Goal: Leave review/rating

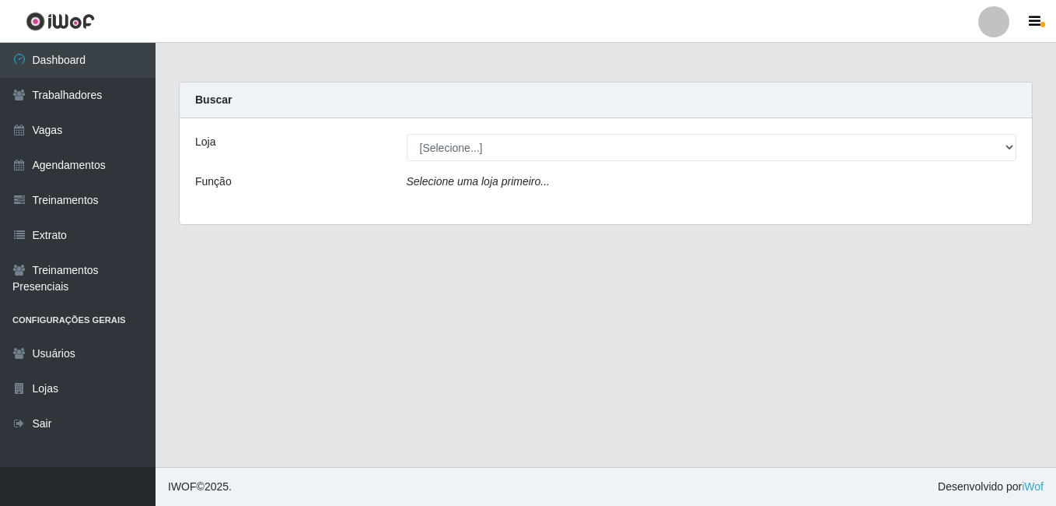
click at [443, 162] on div "Loja [Selecione...] [GEOGRAPHIC_DATA] - [DATE] Shopping Função Selecione uma lo…" at bounding box center [606, 171] width 853 height 106
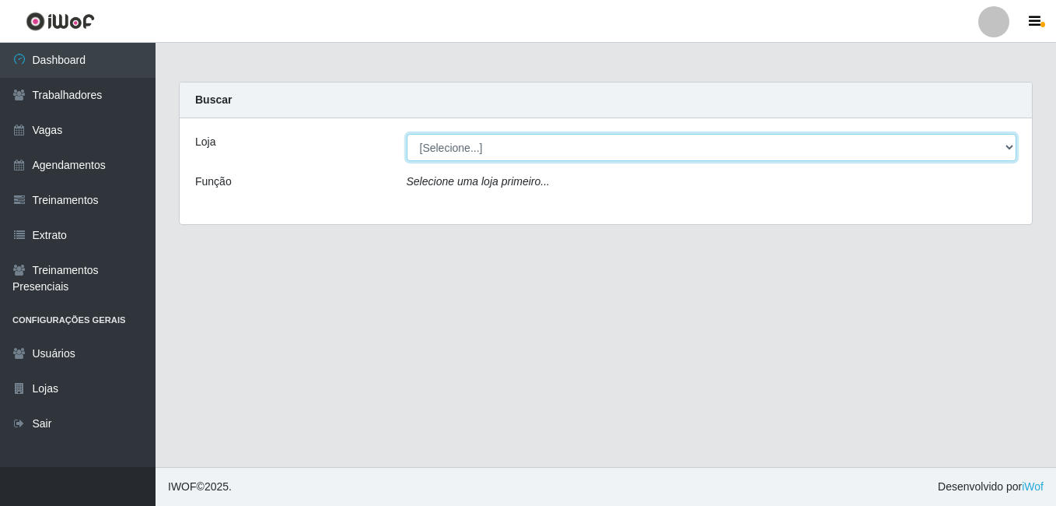
drag, startPoint x: 444, startPoint y: 149, endPoint x: 444, endPoint y: 158, distance: 8.6
click at [444, 149] on select "[Selecione...] [GEOGRAPHIC_DATA] - [DATE][GEOGRAPHIC_DATA]" at bounding box center [712, 147] width 611 height 27
select select "471"
click at [407, 134] on select "[Selecione...] [GEOGRAPHIC_DATA] - [DATE][GEOGRAPHIC_DATA]" at bounding box center [712, 147] width 611 height 27
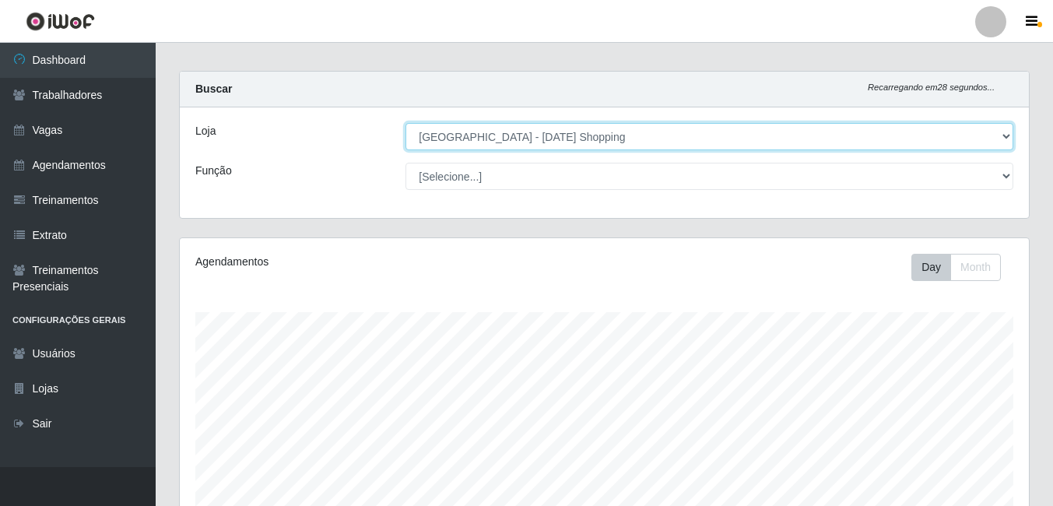
scroll to position [467, 0]
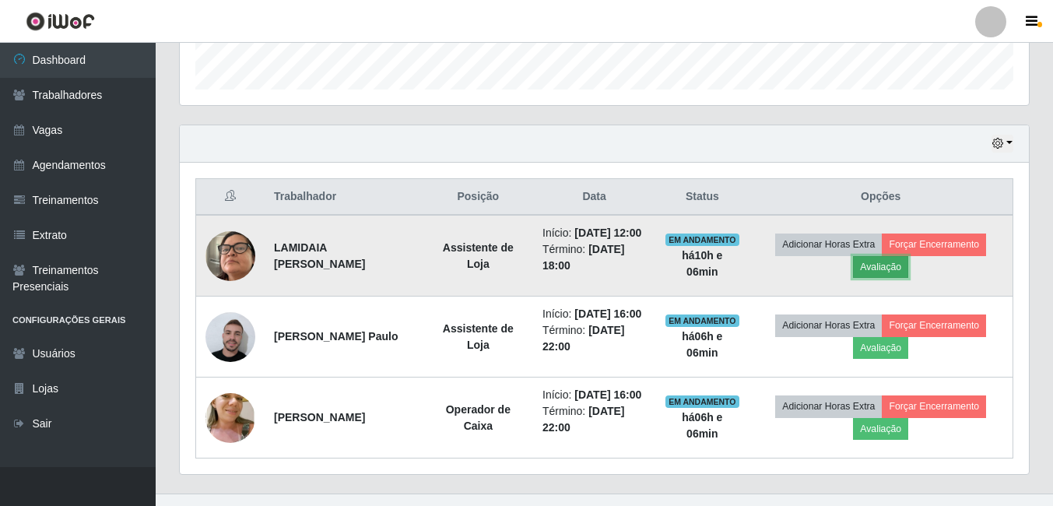
click at [884, 277] on button "Avaliação" at bounding box center [880, 267] width 55 height 22
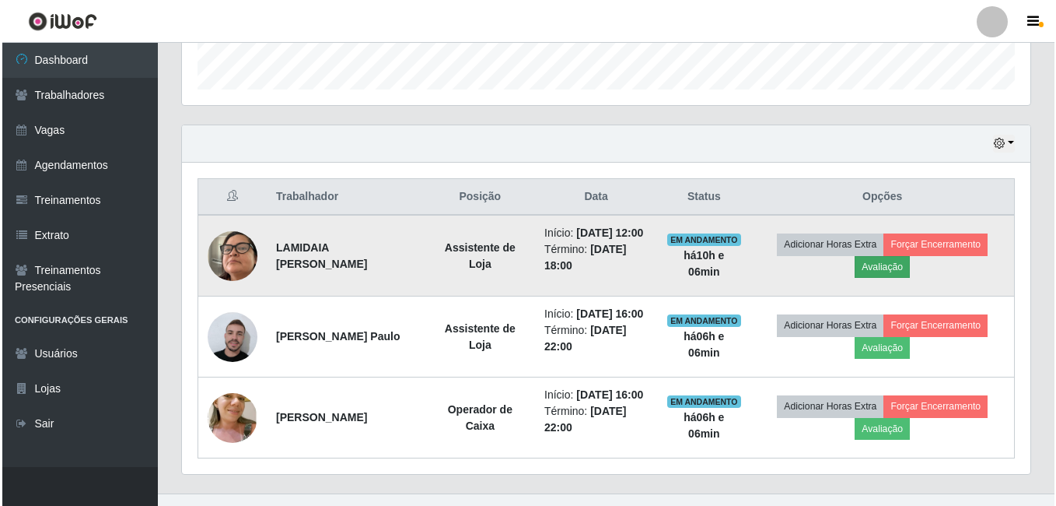
scroll to position [323, 841]
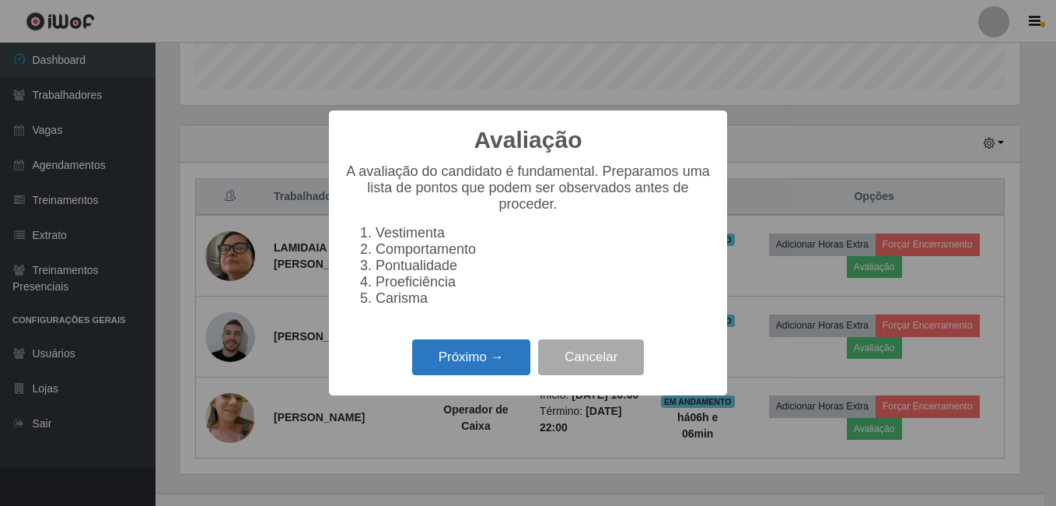
click at [474, 367] on button "Próximo →" at bounding box center [471, 357] width 118 height 37
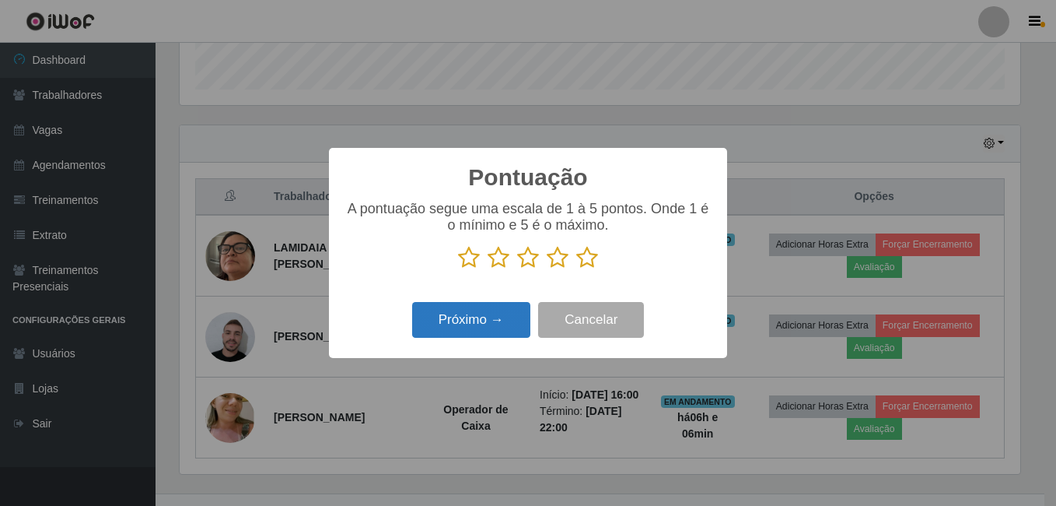
scroll to position [777652, 777134]
click at [589, 259] on icon at bounding box center [587, 257] width 22 height 23
click at [576, 269] on input "radio" at bounding box center [576, 269] width 0 height 0
click at [447, 331] on button "Próximo →" at bounding box center [471, 320] width 118 height 37
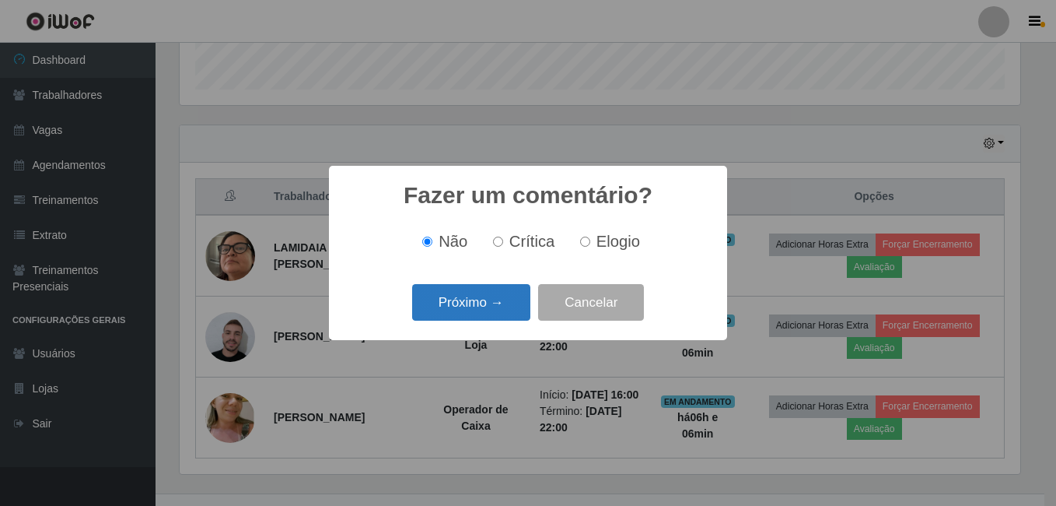
click at [508, 306] on button "Próximo →" at bounding box center [471, 302] width 118 height 37
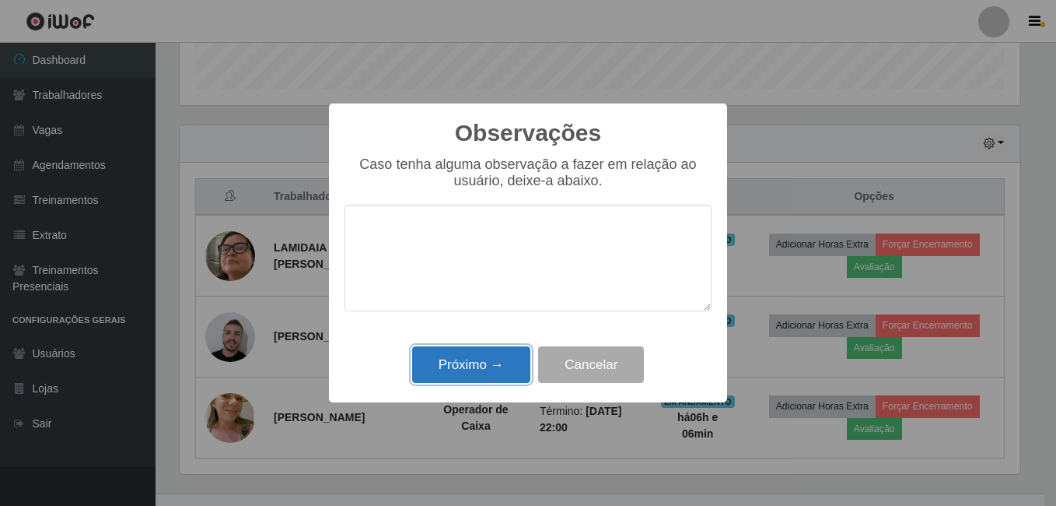
click at [510, 373] on button "Próximo →" at bounding box center [471, 364] width 118 height 37
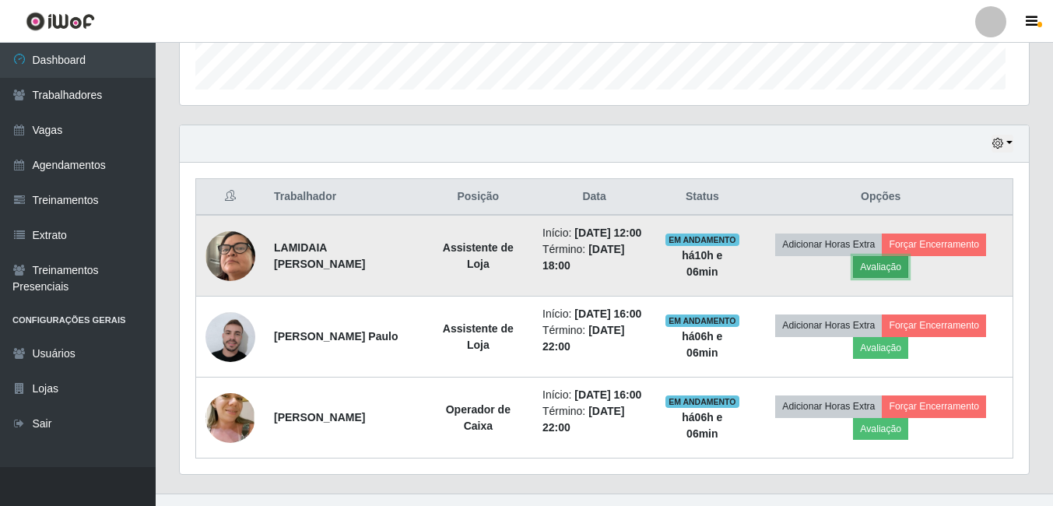
scroll to position [323, 849]
click at [933, 255] on button "Forçar Encerramento" at bounding box center [933, 244] width 104 height 22
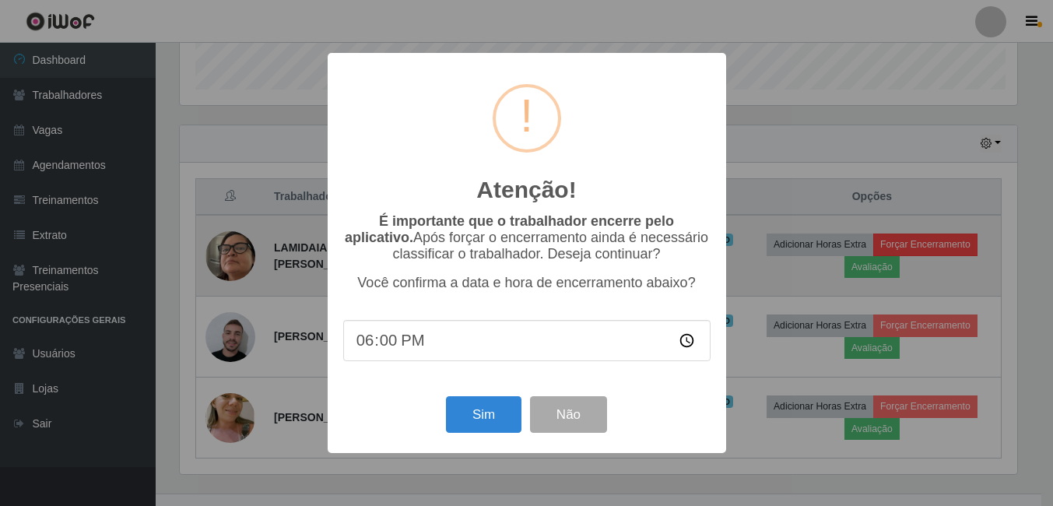
scroll to position [323, 841]
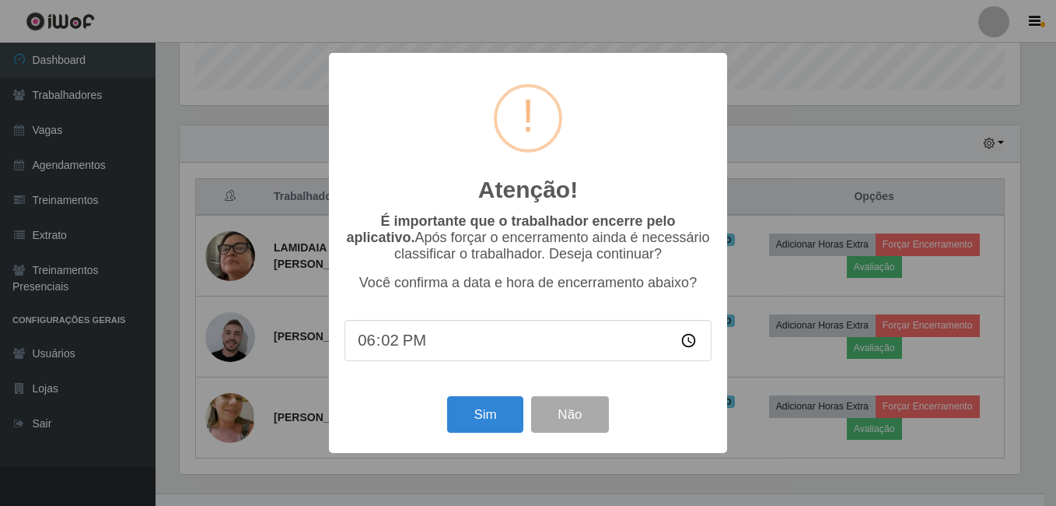
type input "18:20"
click at [480, 415] on button "Sim" at bounding box center [484, 414] width 75 height 37
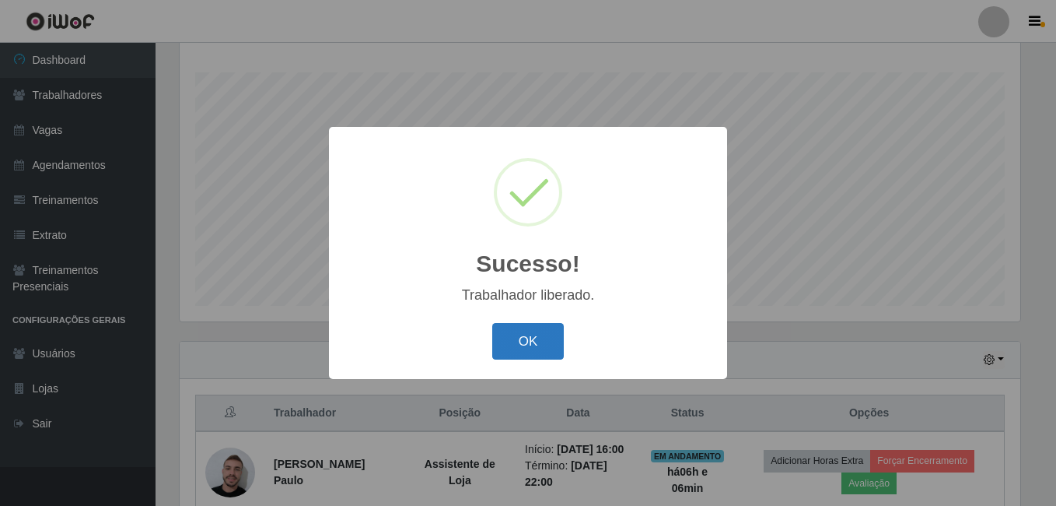
click at [538, 349] on button "OK" at bounding box center [528, 341] width 72 height 37
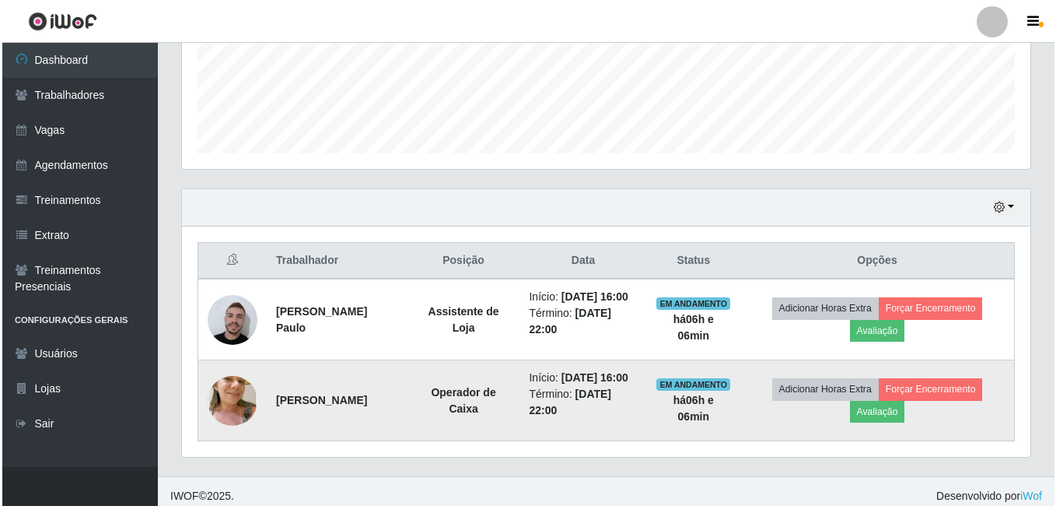
scroll to position [412, 0]
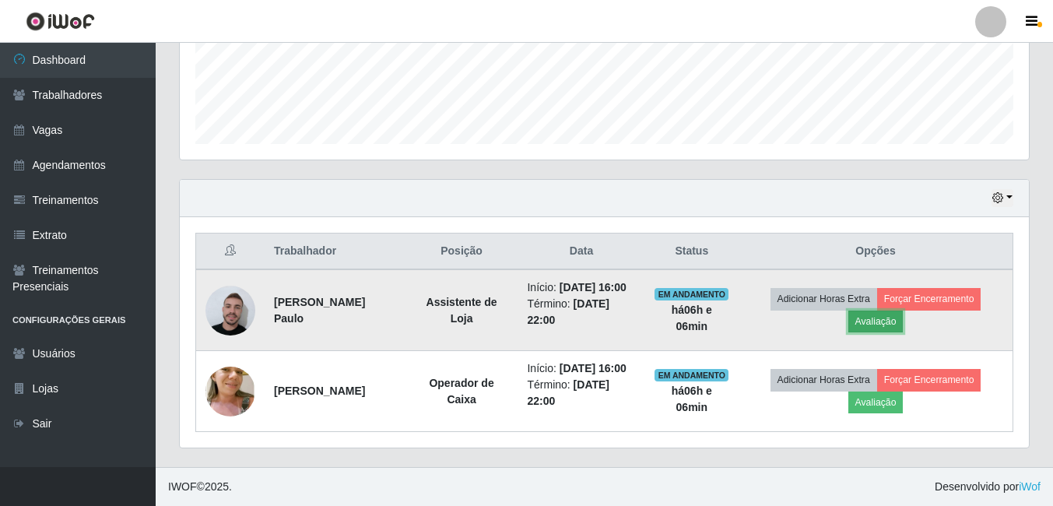
click at [891, 325] on button "Avaliação" at bounding box center [875, 321] width 55 height 22
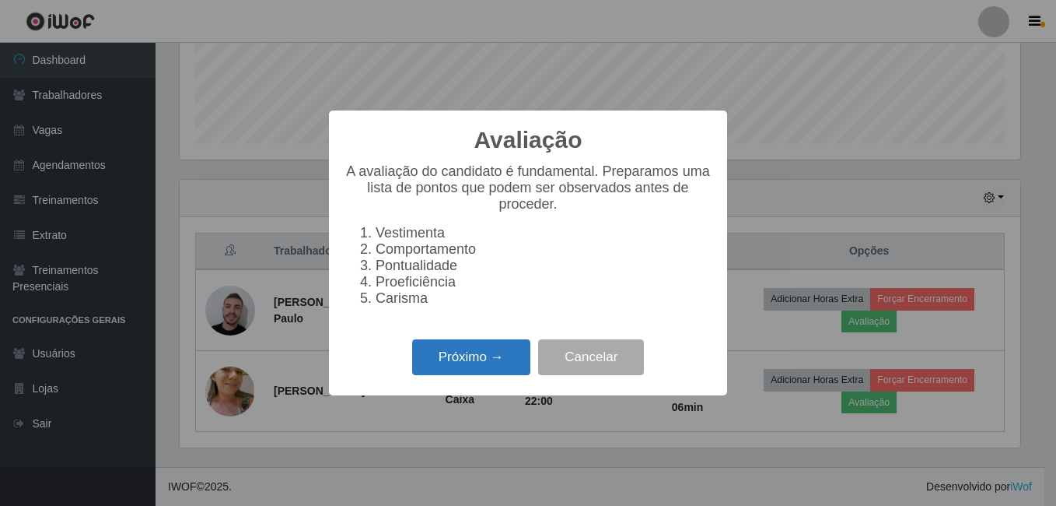
click at [475, 360] on button "Próximo →" at bounding box center [471, 357] width 118 height 37
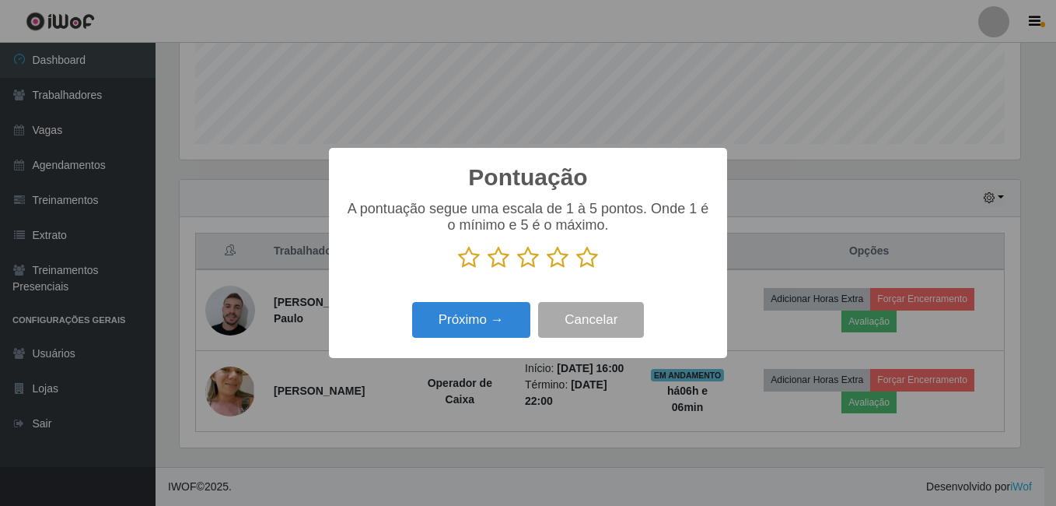
scroll to position [777652, 777134]
click at [590, 258] on icon at bounding box center [587, 257] width 22 height 23
click at [576, 269] on input "radio" at bounding box center [576, 269] width 0 height 0
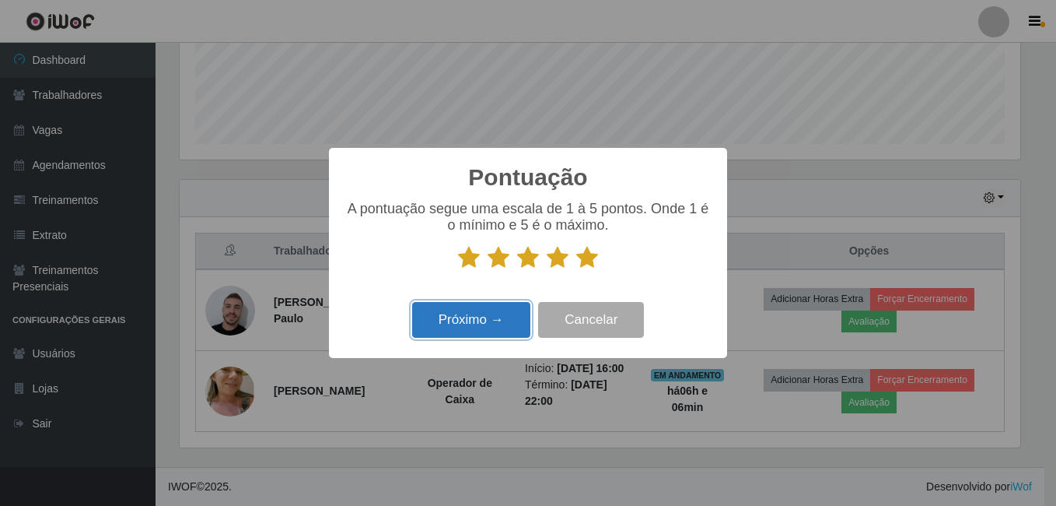
click at [489, 311] on button "Próximo →" at bounding box center [471, 320] width 118 height 37
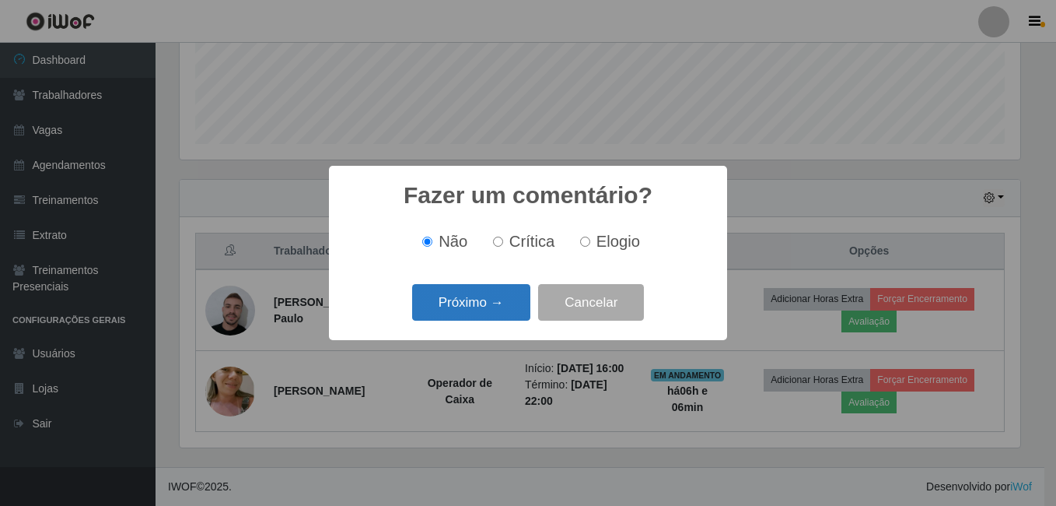
click at [489, 309] on button "Próximo →" at bounding box center [471, 302] width 118 height 37
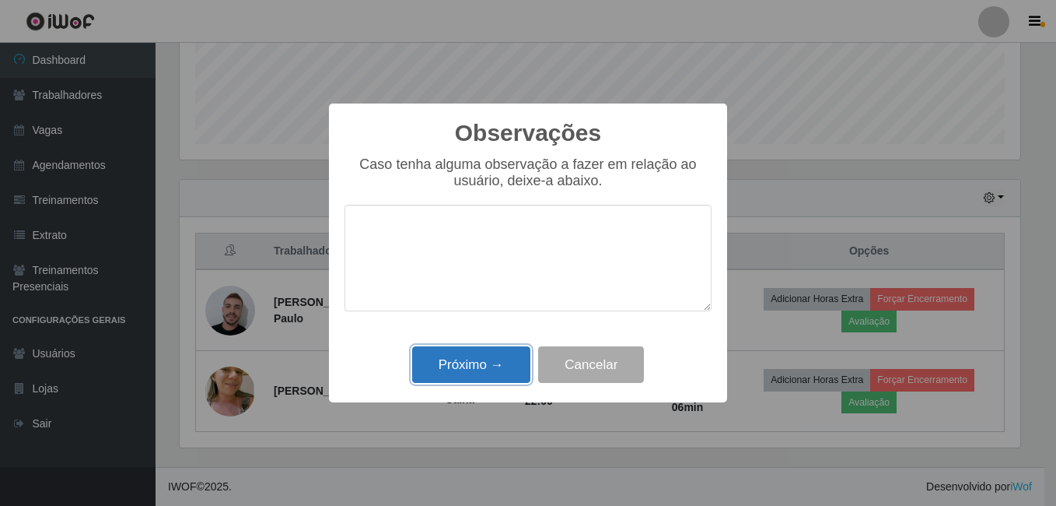
click at [481, 361] on button "Próximo →" at bounding box center [471, 364] width 118 height 37
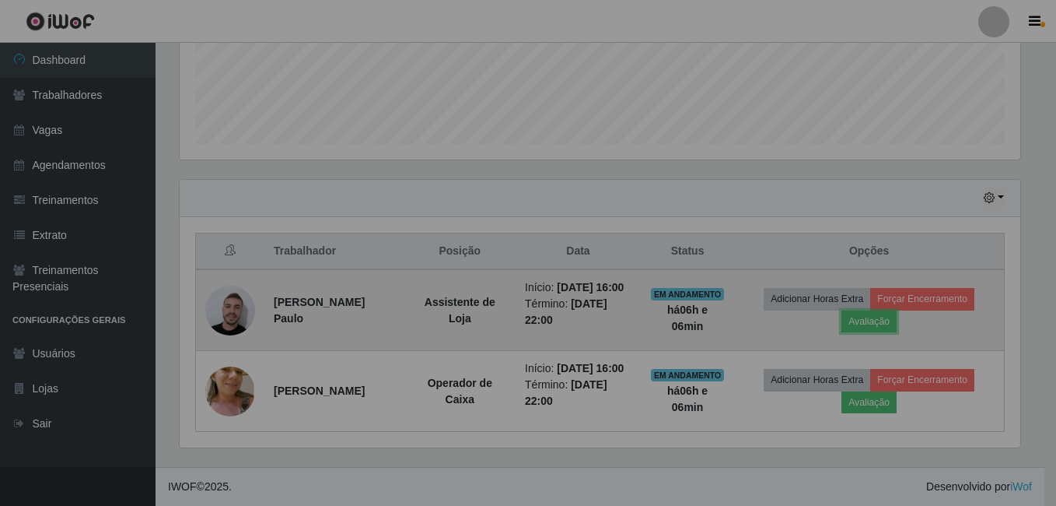
scroll to position [323, 849]
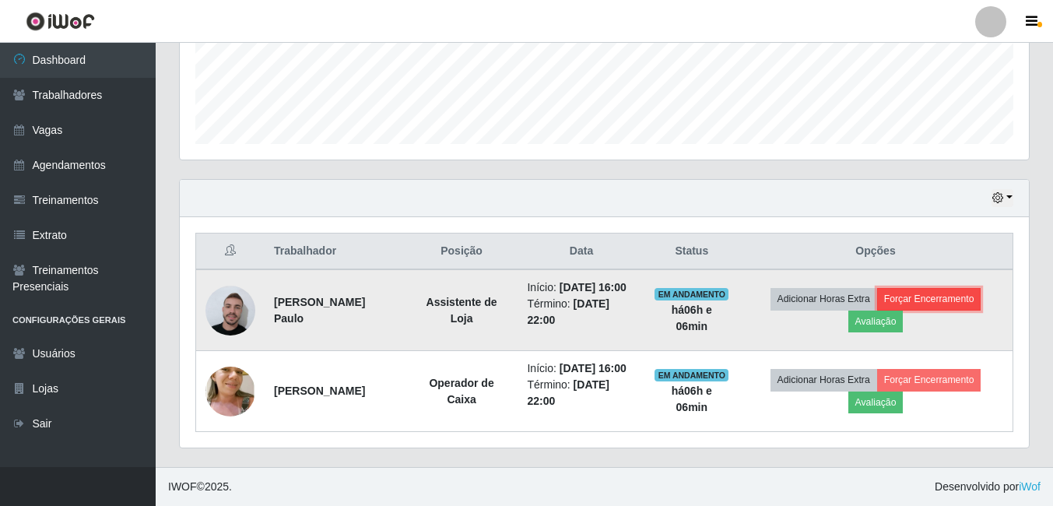
click at [922, 293] on button "Forçar Encerramento" at bounding box center [929, 299] width 104 height 22
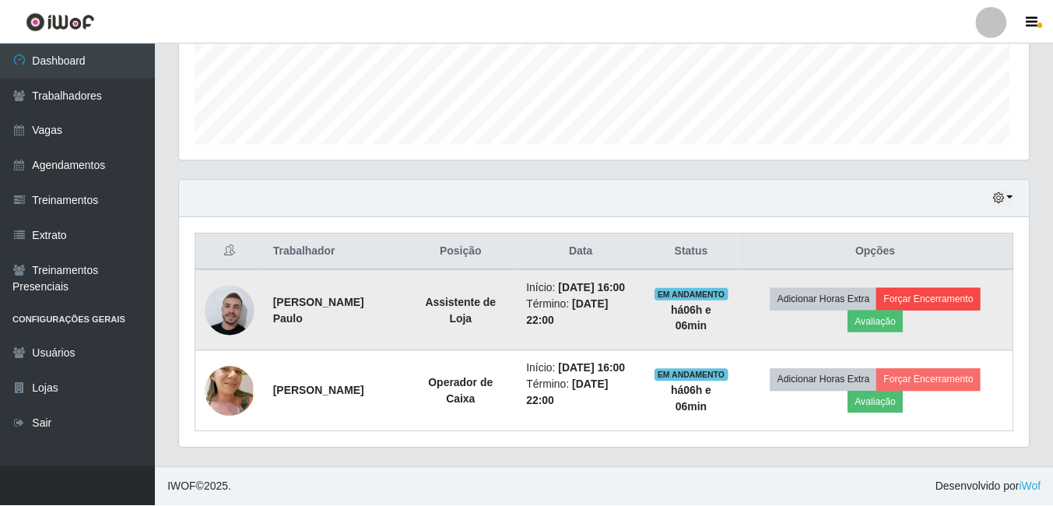
scroll to position [323, 841]
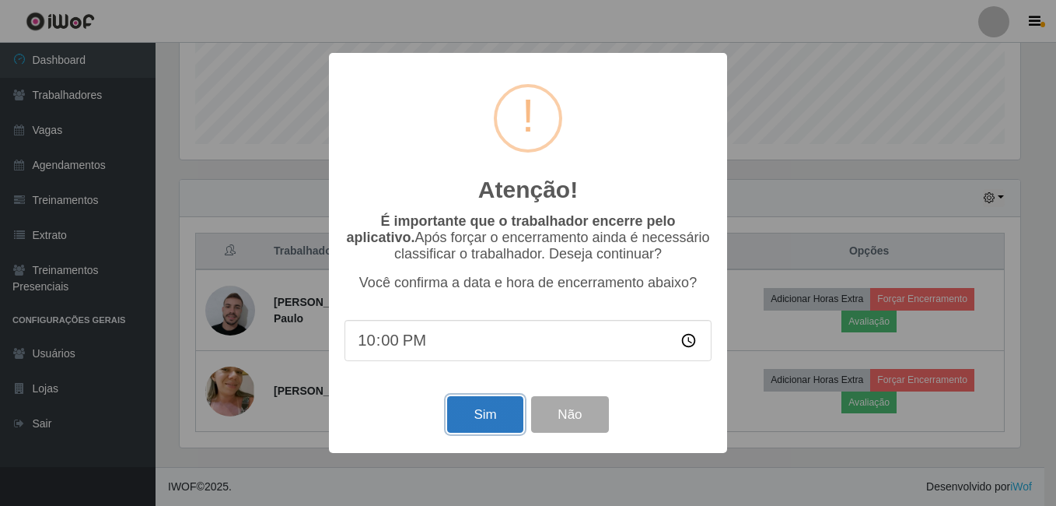
click at [497, 416] on button "Sim" at bounding box center [484, 414] width 75 height 37
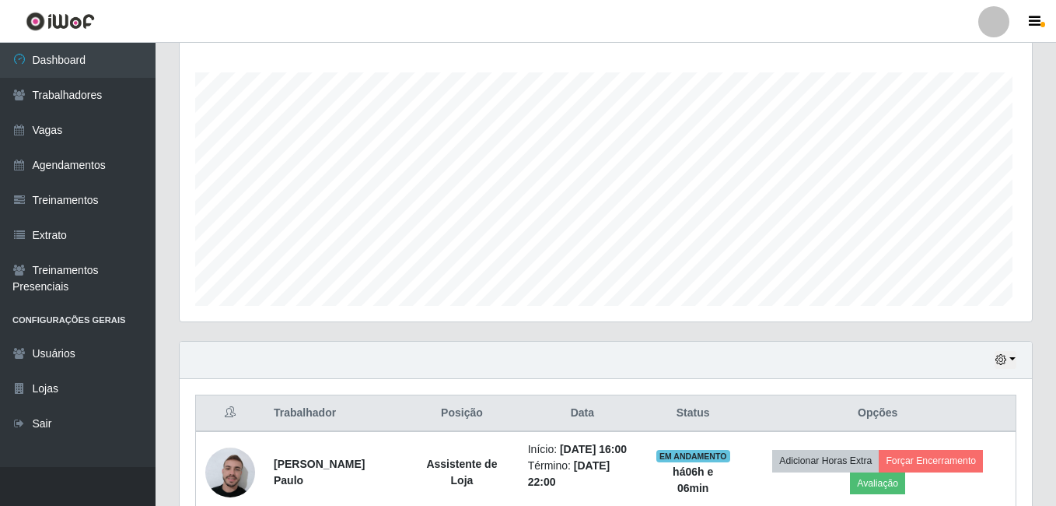
scroll to position [0, 0]
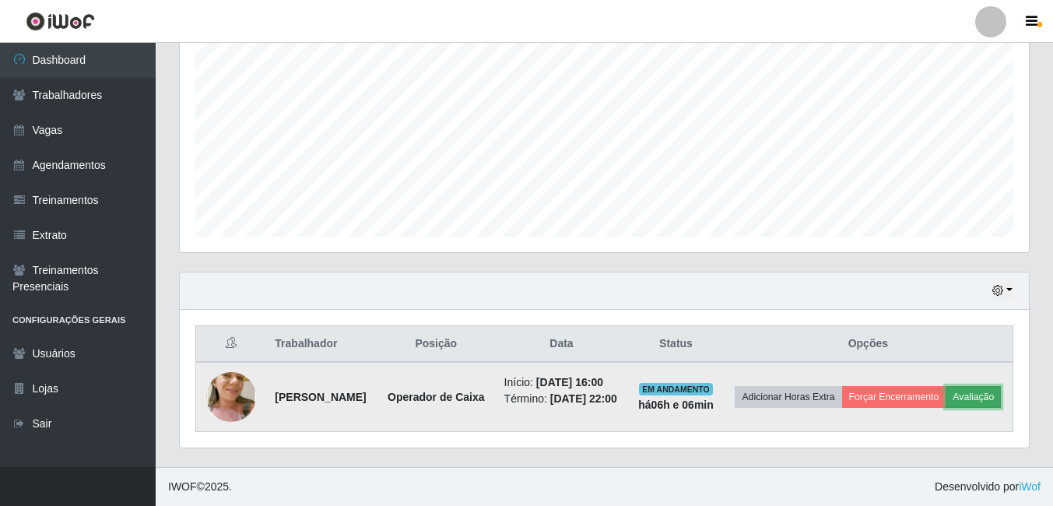
click at [945, 408] on button "Avaliação" at bounding box center [972, 397] width 55 height 22
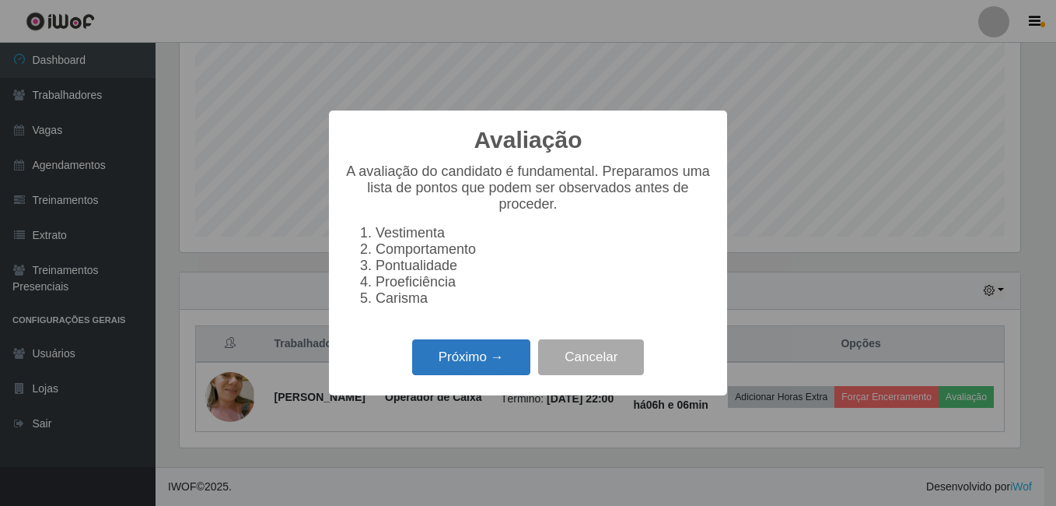
click at [499, 358] on button "Próximo →" at bounding box center [471, 357] width 118 height 37
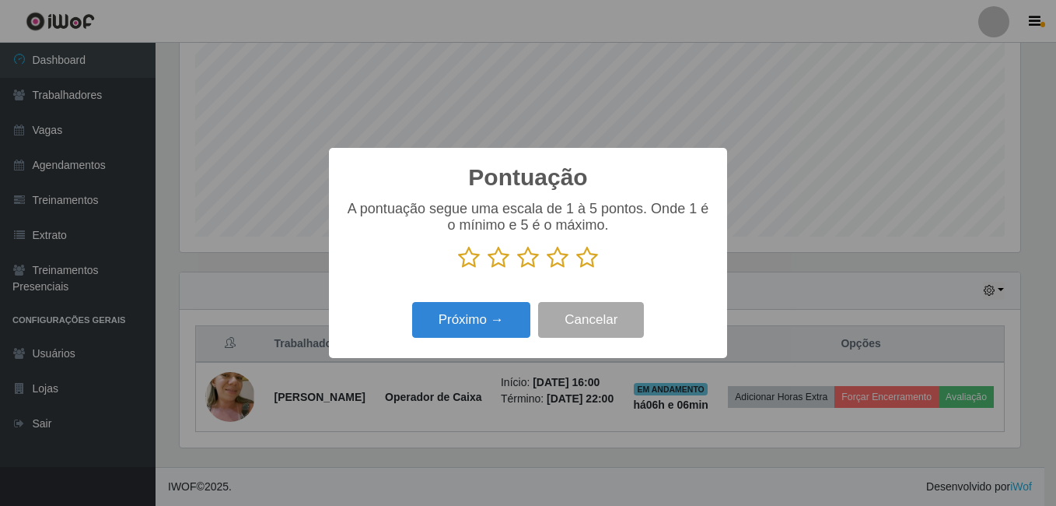
click at [590, 263] on icon at bounding box center [587, 257] width 22 height 23
click at [576, 269] on input "radio" at bounding box center [576, 269] width 0 height 0
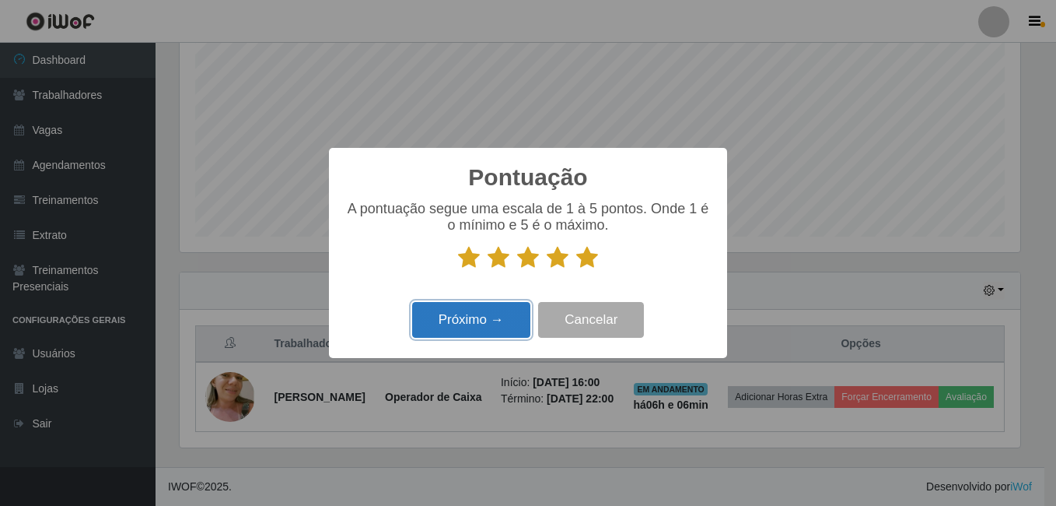
click at [483, 319] on button "Próximo →" at bounding box center [471, 320] width 118 height 37
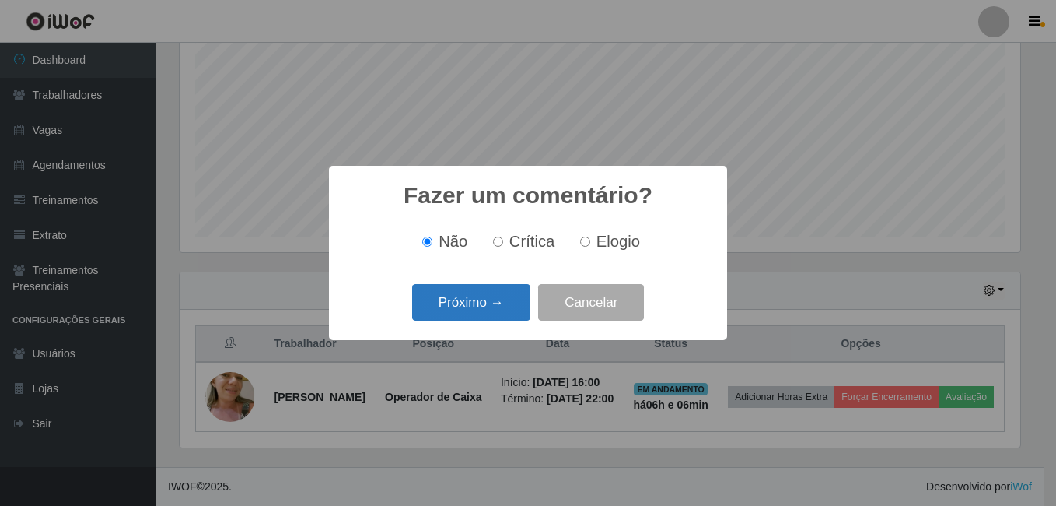
click at [476, 298] on button "Próximo →" at bounding box center [471, 302] width 118 height 37
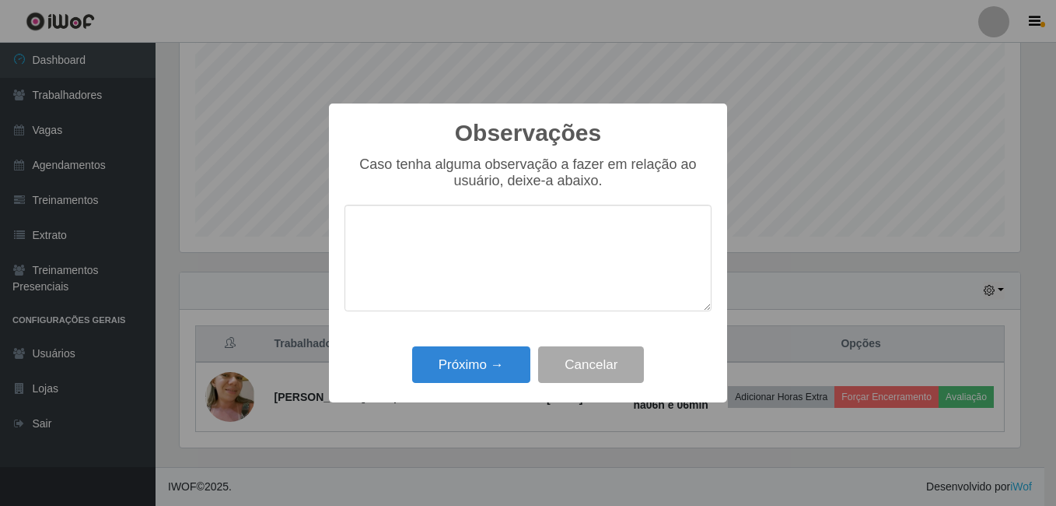
click at [479, 346] on div "Próximo → Cancelar" at bounding box center [528, 364] width 367 height 44
click at [482, 359] on button "Próximo →" at bounding box center [471, 364] width 118 height 37
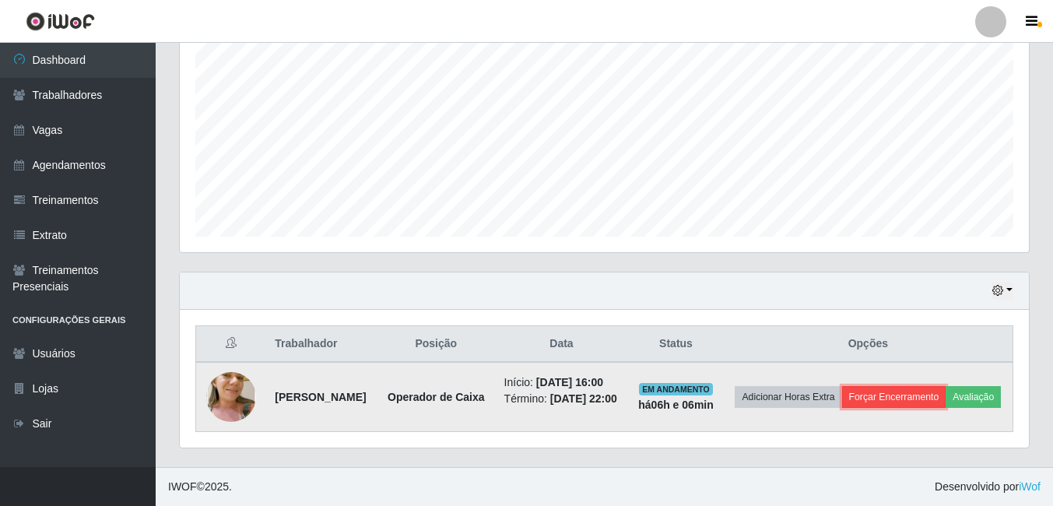
click at [943, 386] on button "Forçar Encerramento" at bounding box center [894, 397] width 104 height 22
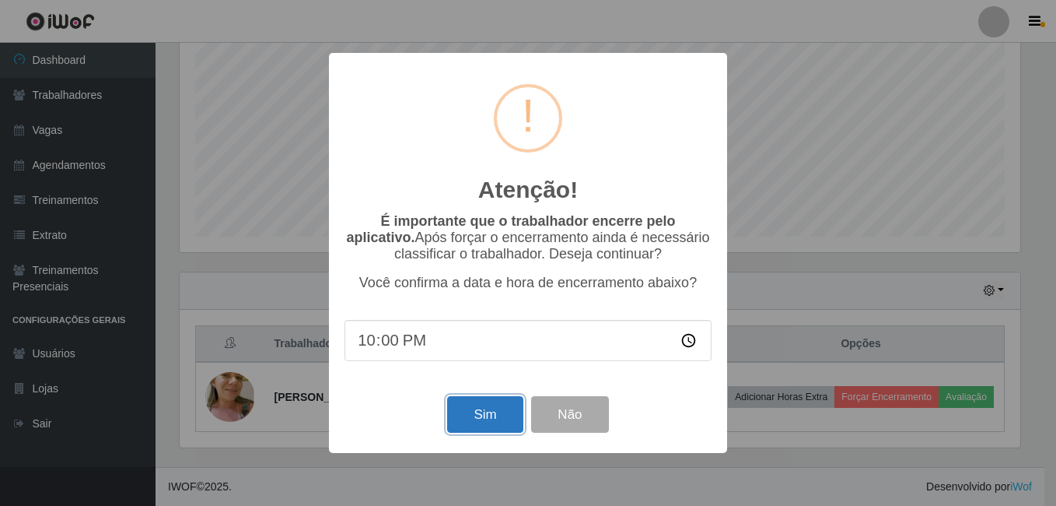
click at [490, 422] on button "Sim" at bounding box center [484, 414] width 75 height 37
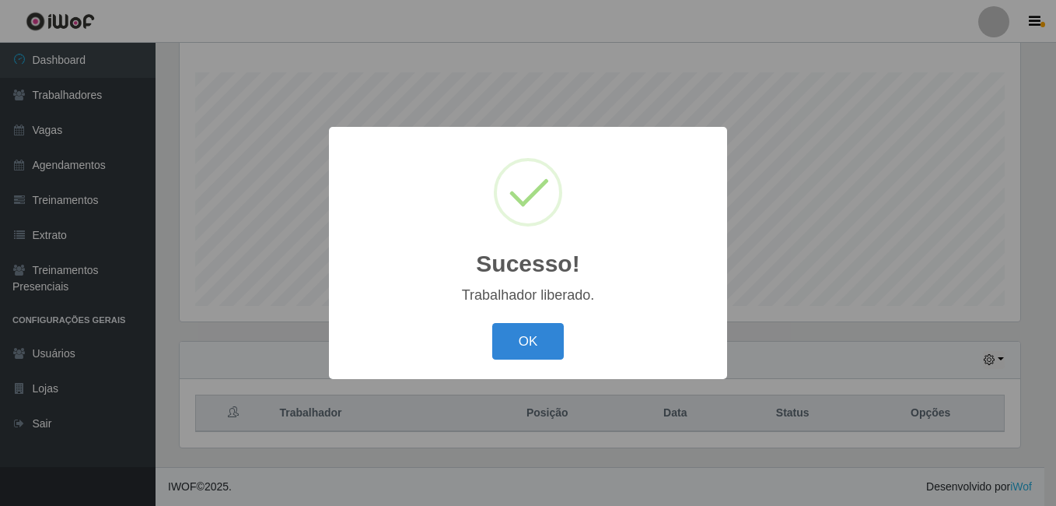
drag, startPoint x: 520, startPoint y: 335, endPoint x: 734, endPoint y: 181, distance: 264.3
click at [520, 335] on button "OK" at bounding box center [528, 341] width 72 height 37
